Goal: Information Seeking & Learning: Understand process/instructions

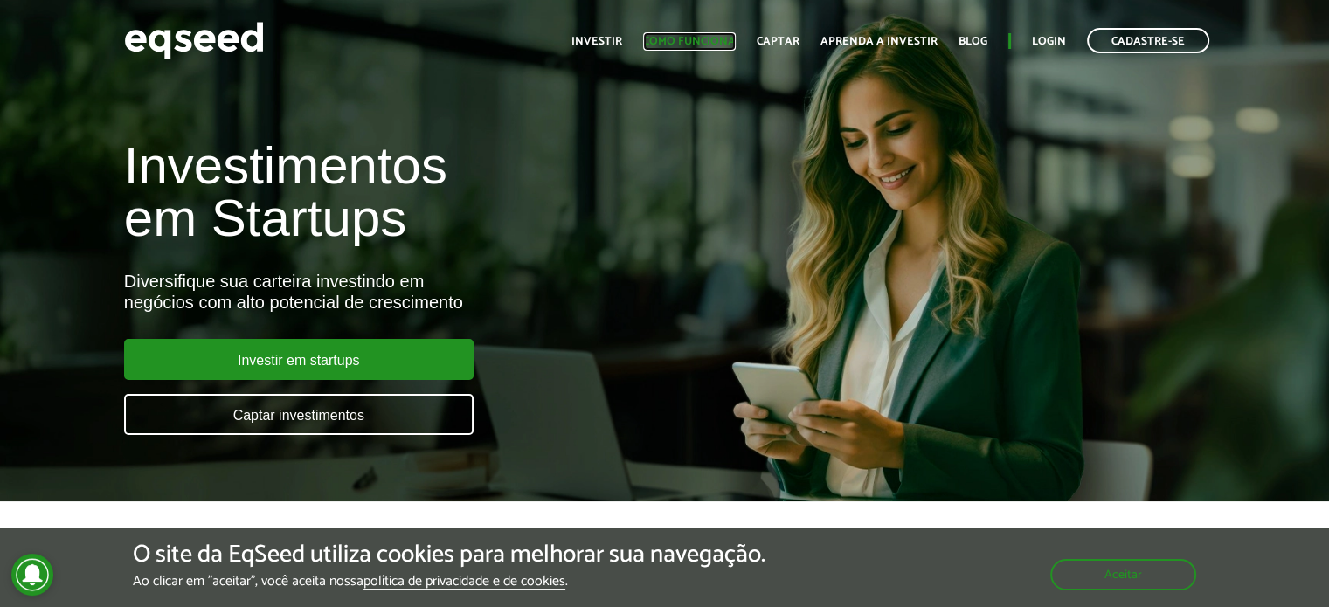
click at [717, 36] on link "Como funciona" at bounding box center [689, 41] width 93 height 11
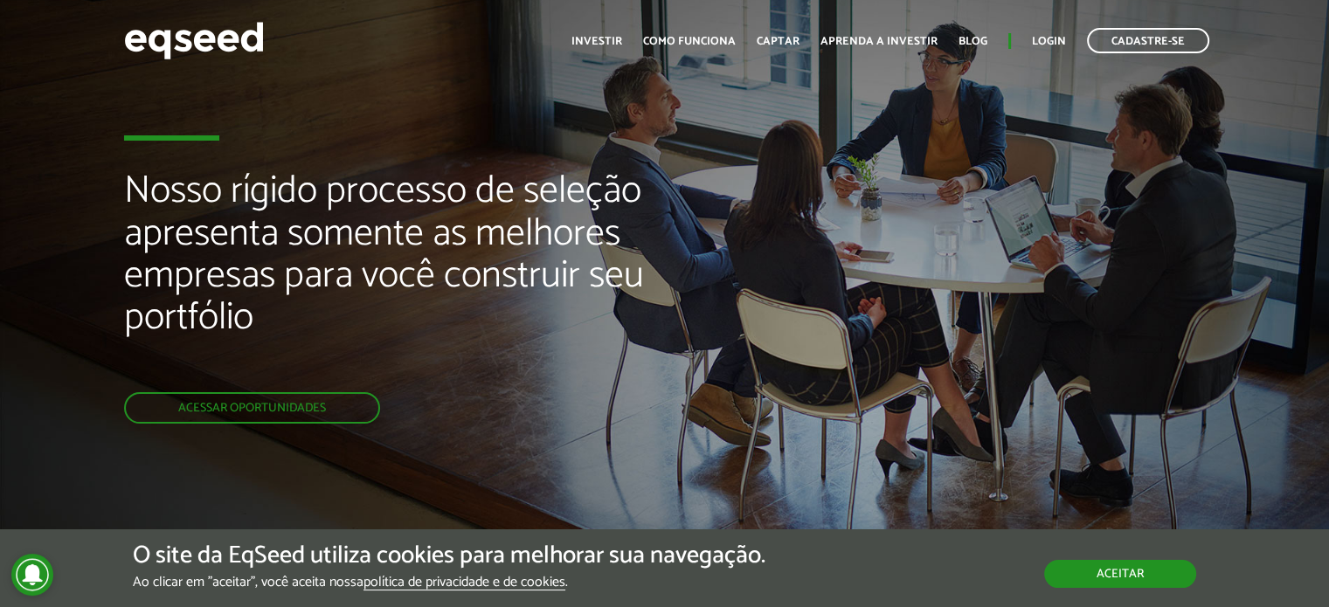
click at [1125, 563] on button "Aceitar" at bounding box center [1121, 574] width 152 height 28
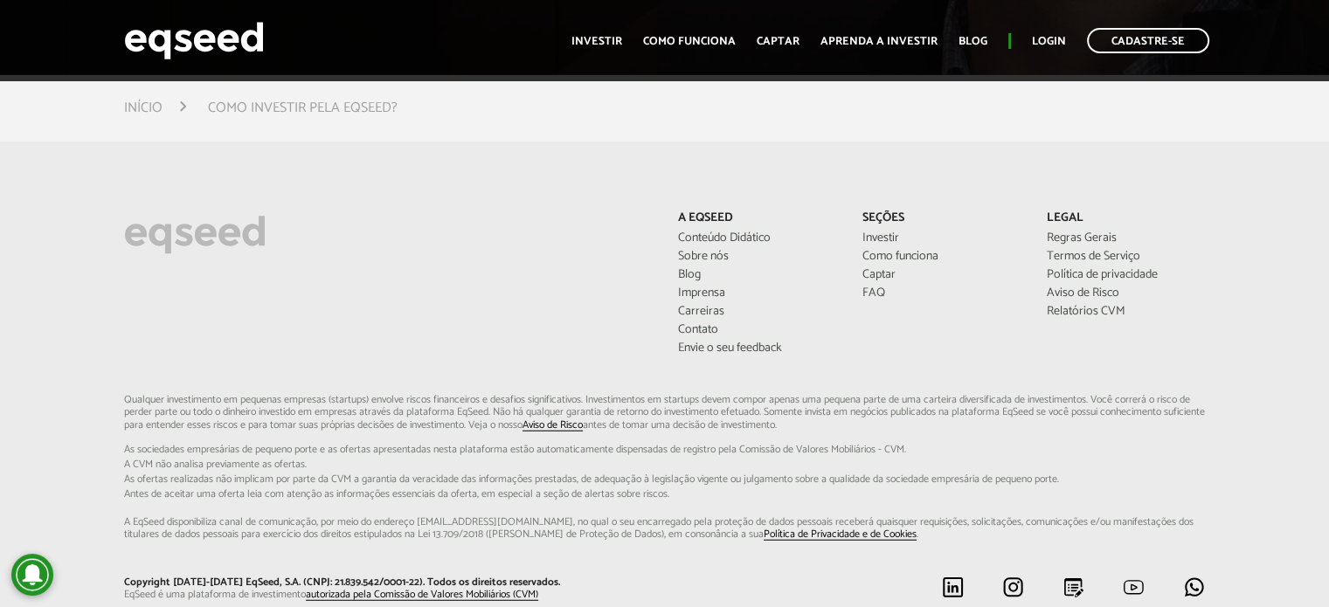
scroll to position [4545, 0]
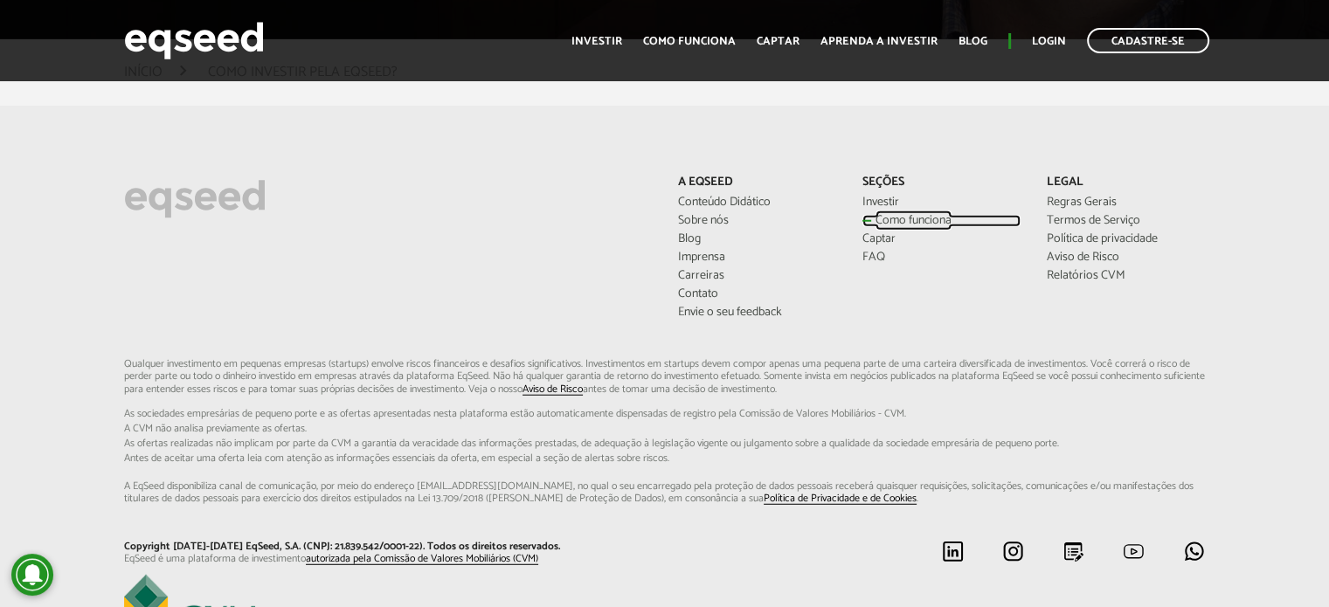
click at [908, 215] on link "Como funciona" at bounding box center [942, 221] width 158 height 12
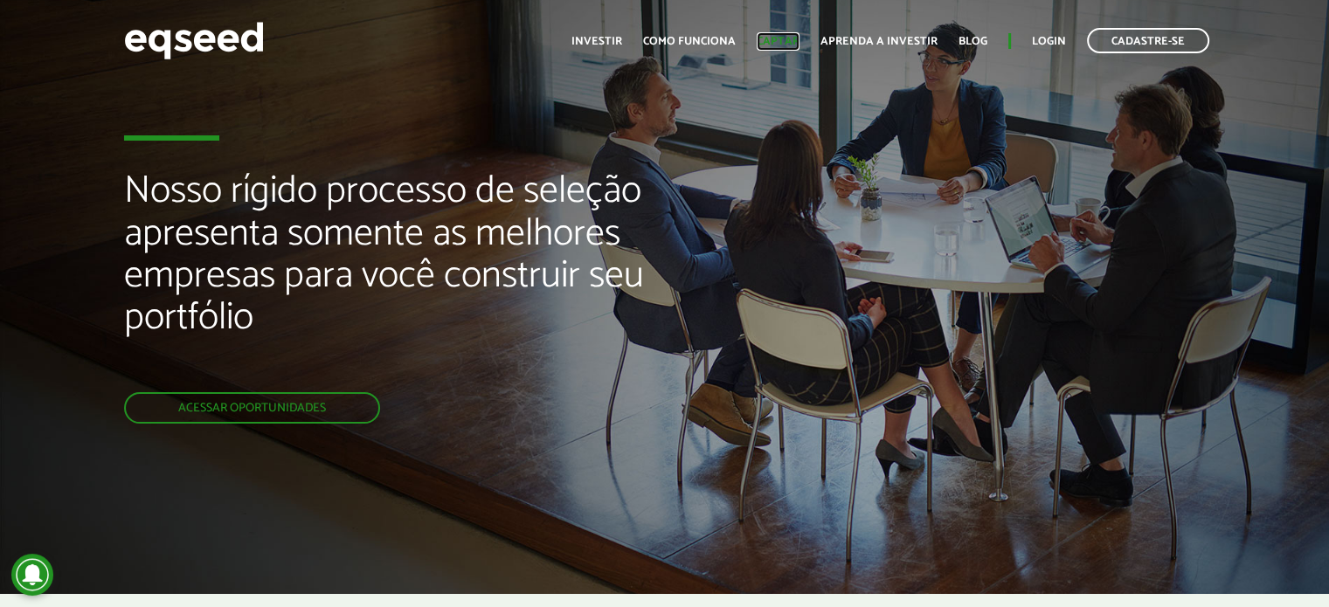
click at [797, 45] on link "Captar" at bounding box center [778, 41] width 43 height 11
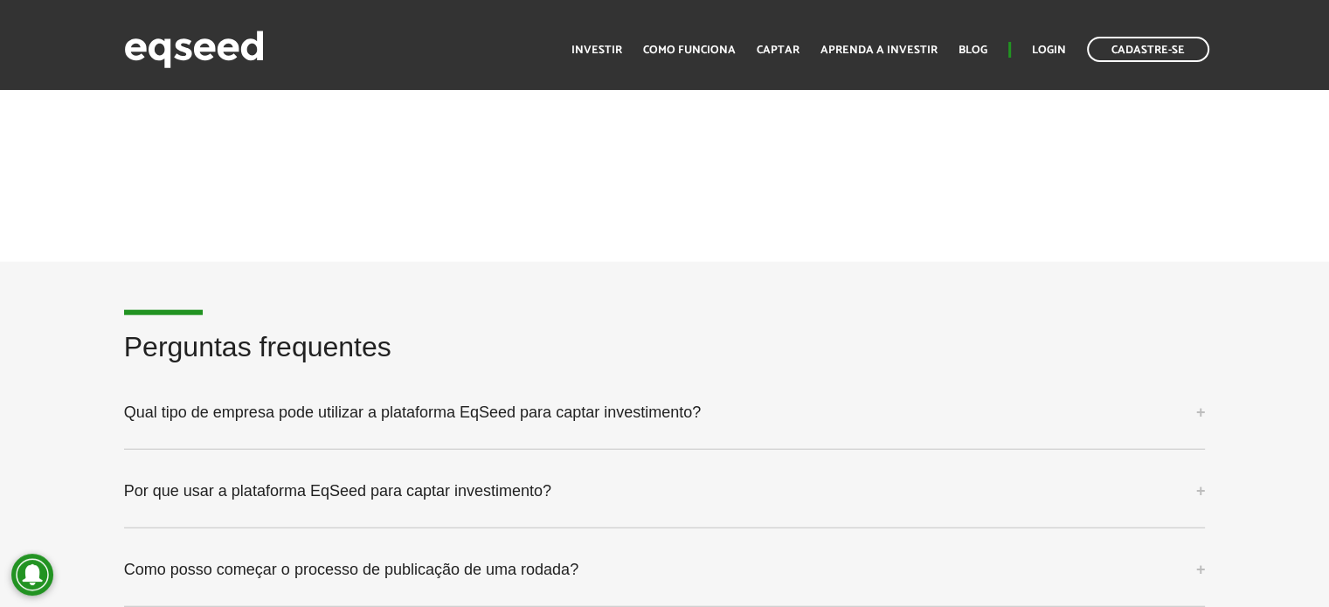
scroll to position [4283, 0]
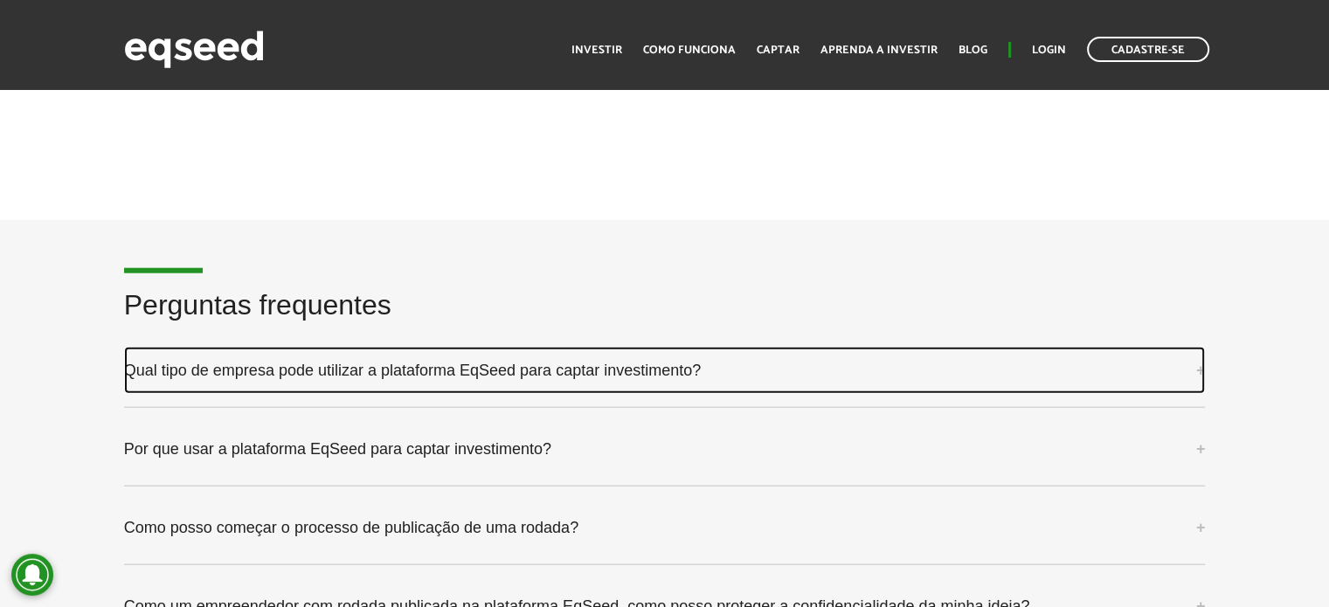
click at [434, 375] on link "Qual tipo de empresa pode utilizar a plataforma EqSeed para captar investimento?" at bounding box center [665, 370] width 1082 height 47
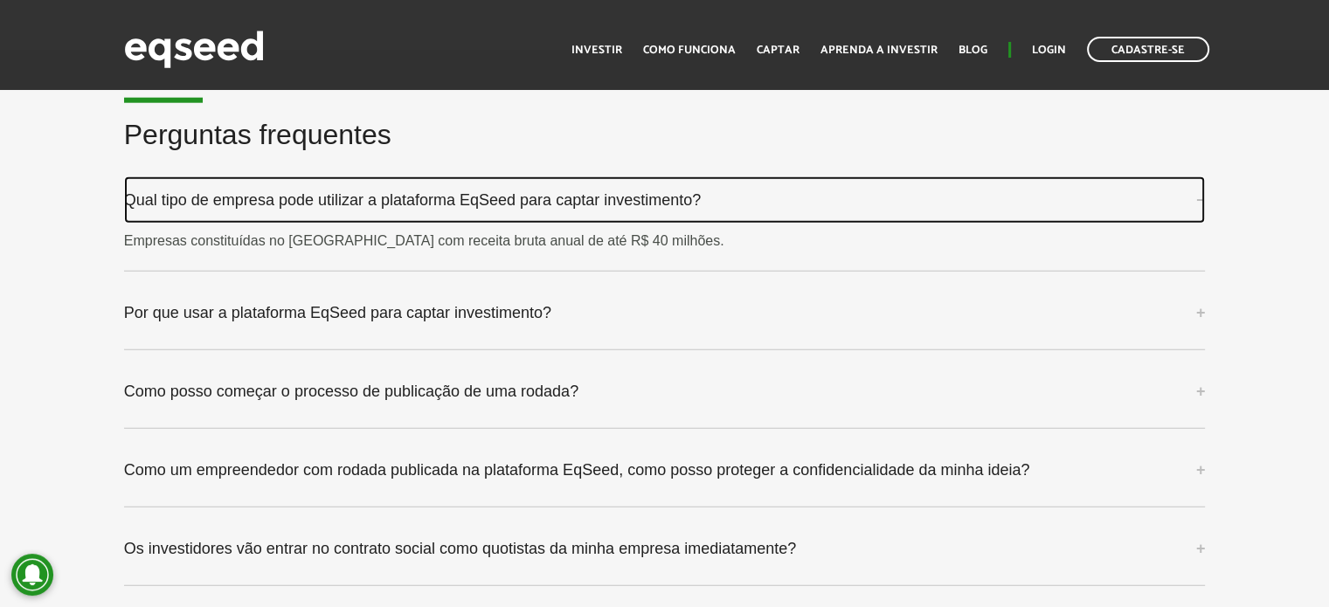
scroll to position [4458, 0]
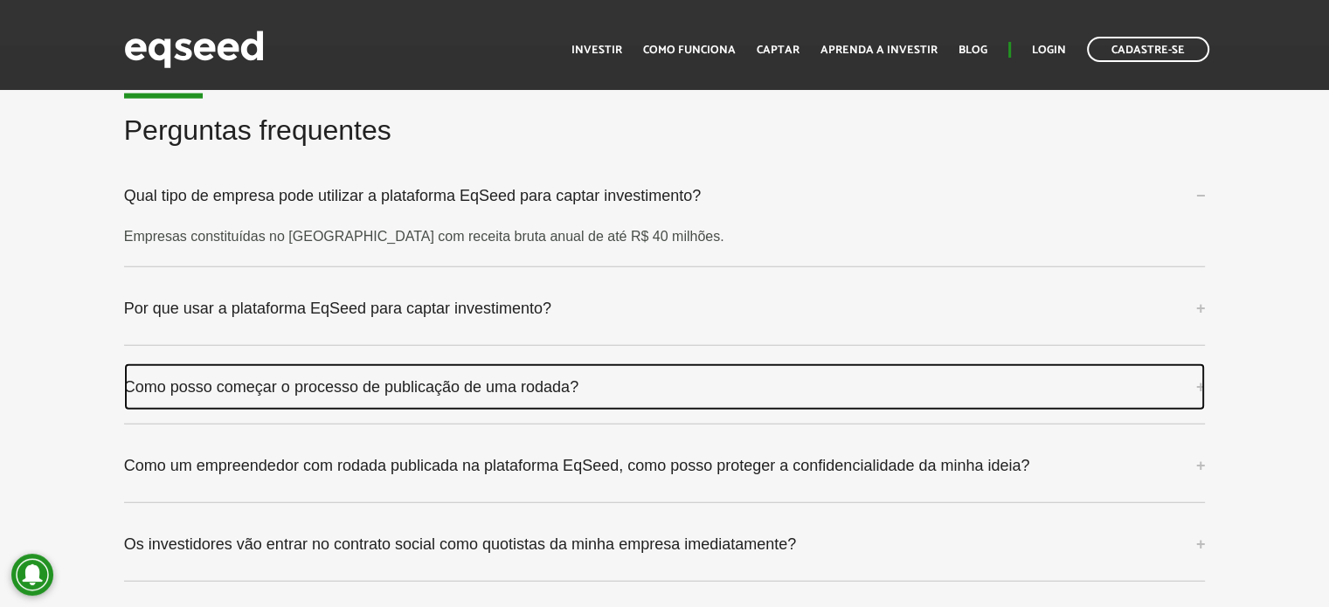
click at [257, 386] on link "Como posso começar o processo de publicação de uma rodada?" at bounding box center [665, 387] width 1082 height 47
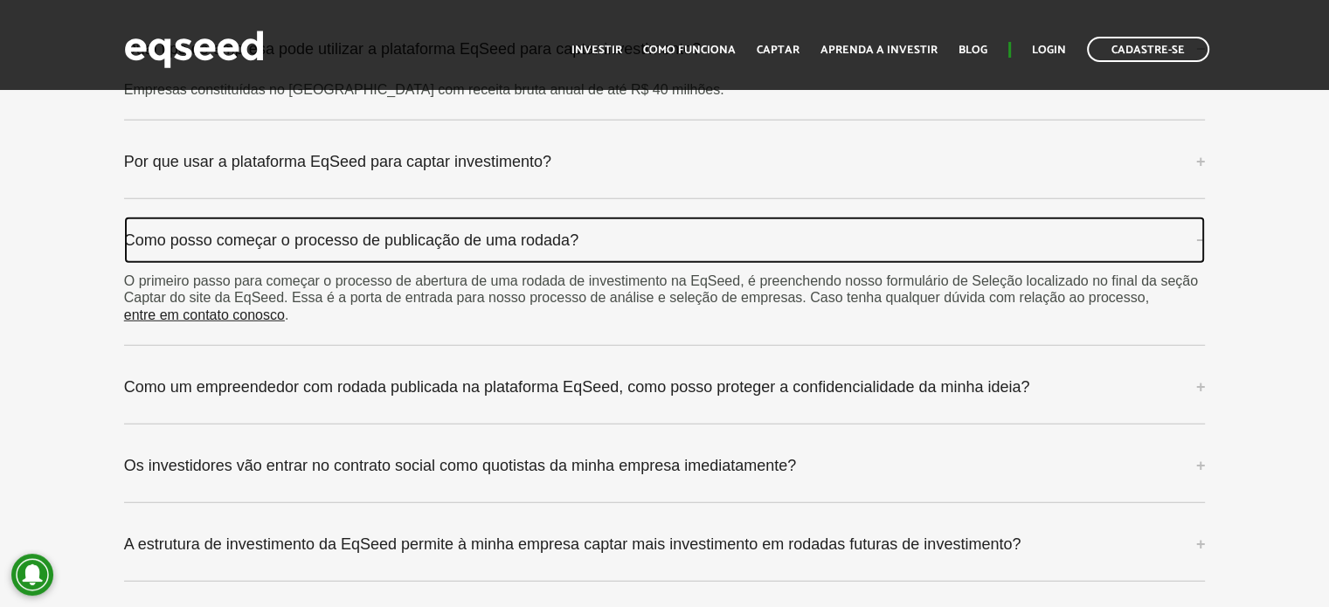
scroll to position [4633, 0]
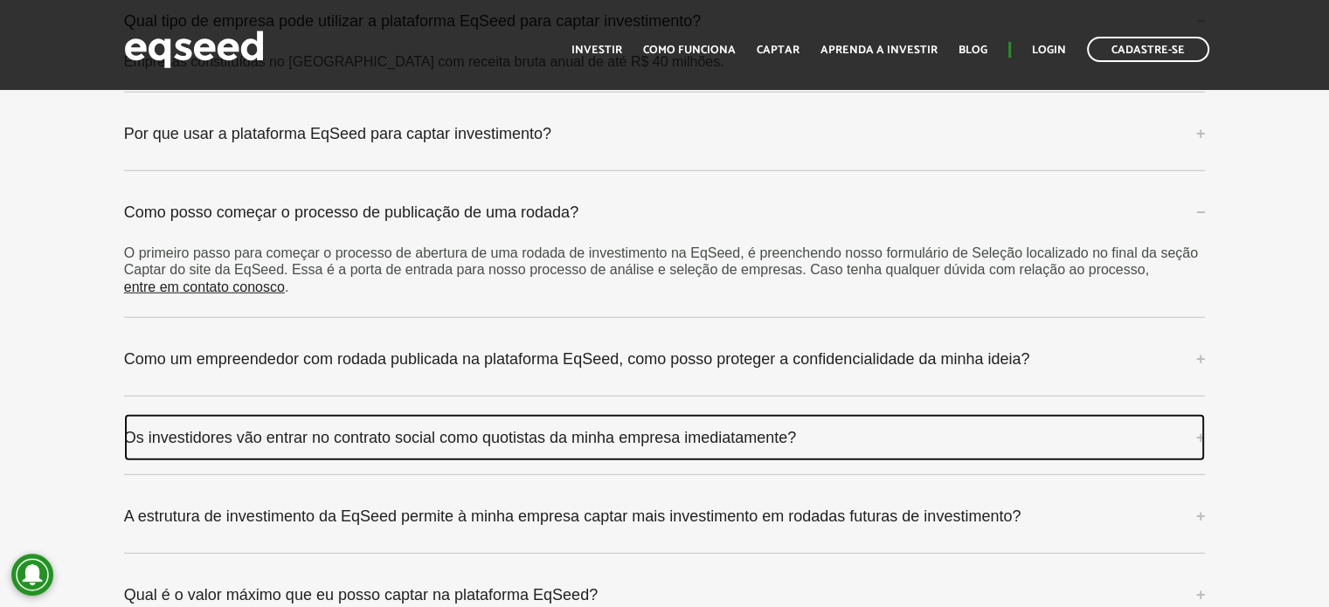
click at [214, 422] on link "Os investidores vão entrar no contrato social como quotistas da minha empresa i…" at bounding box center [665, 437] width 1082 height 47
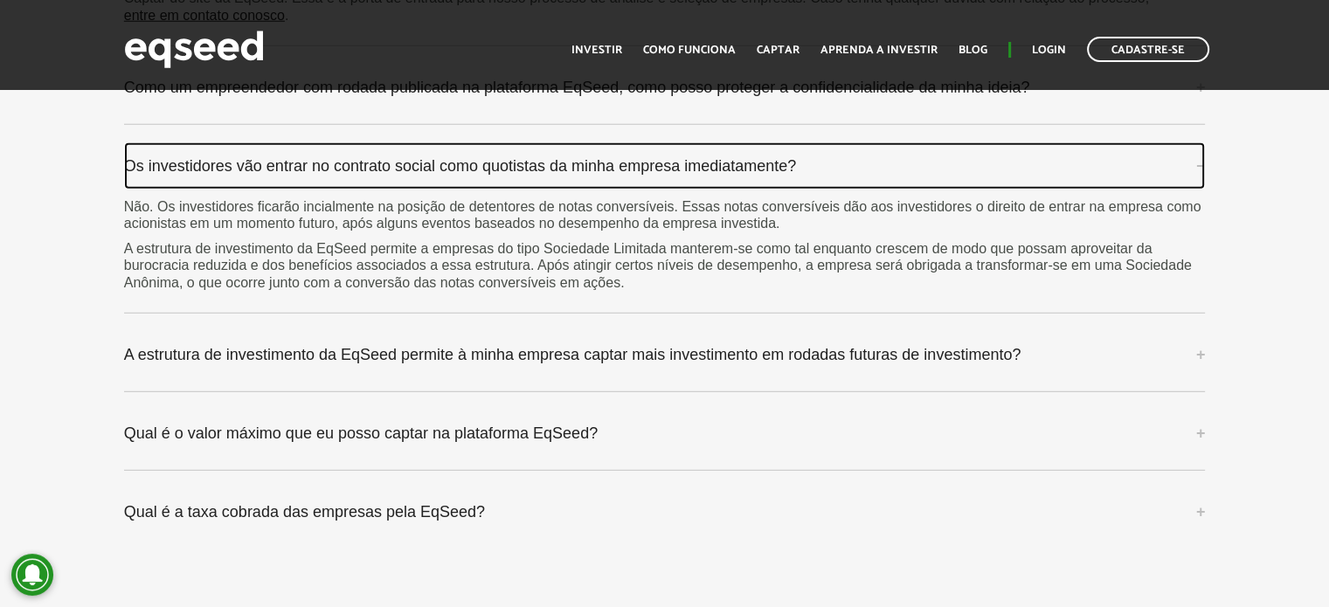
scroll to position [4895, 0]
